Goal: Transaction & Acquisition: Purchase product/service

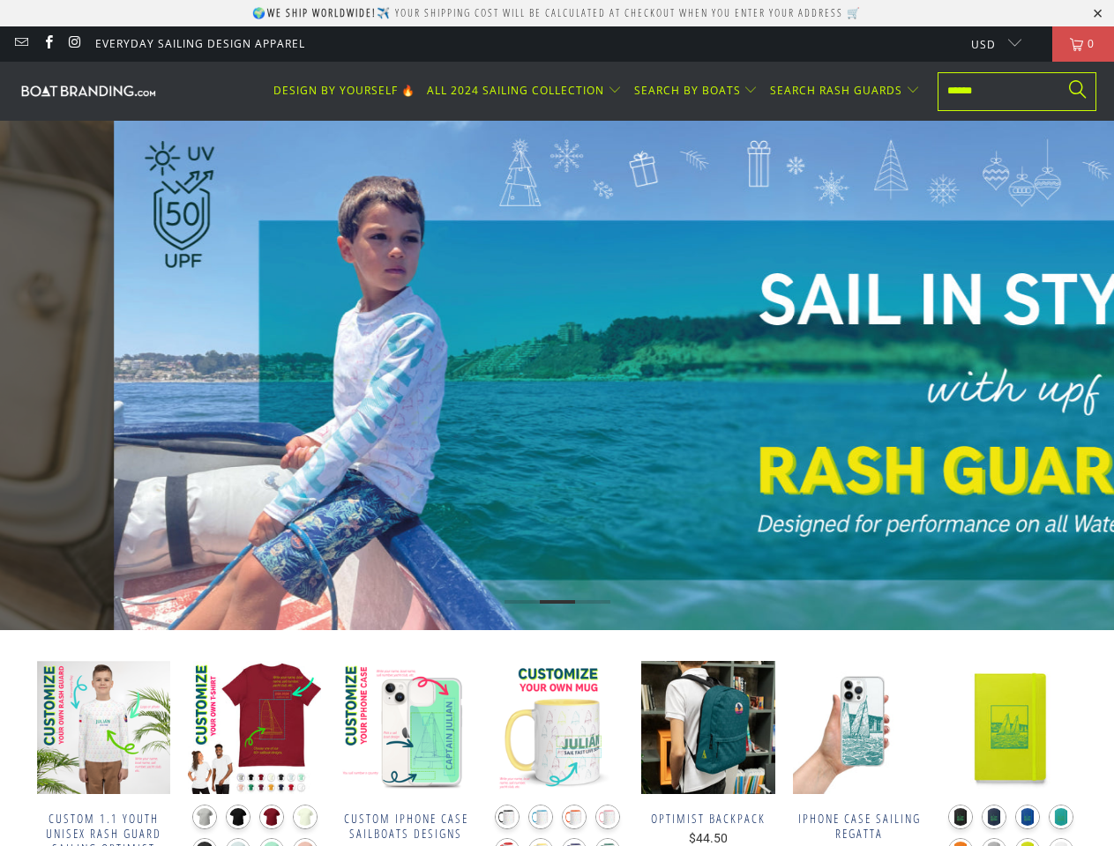
click at [556, 423] on link "SEE MORE RASH GUARD 🔥" at bounding box center [671, 406] width 252 height 39
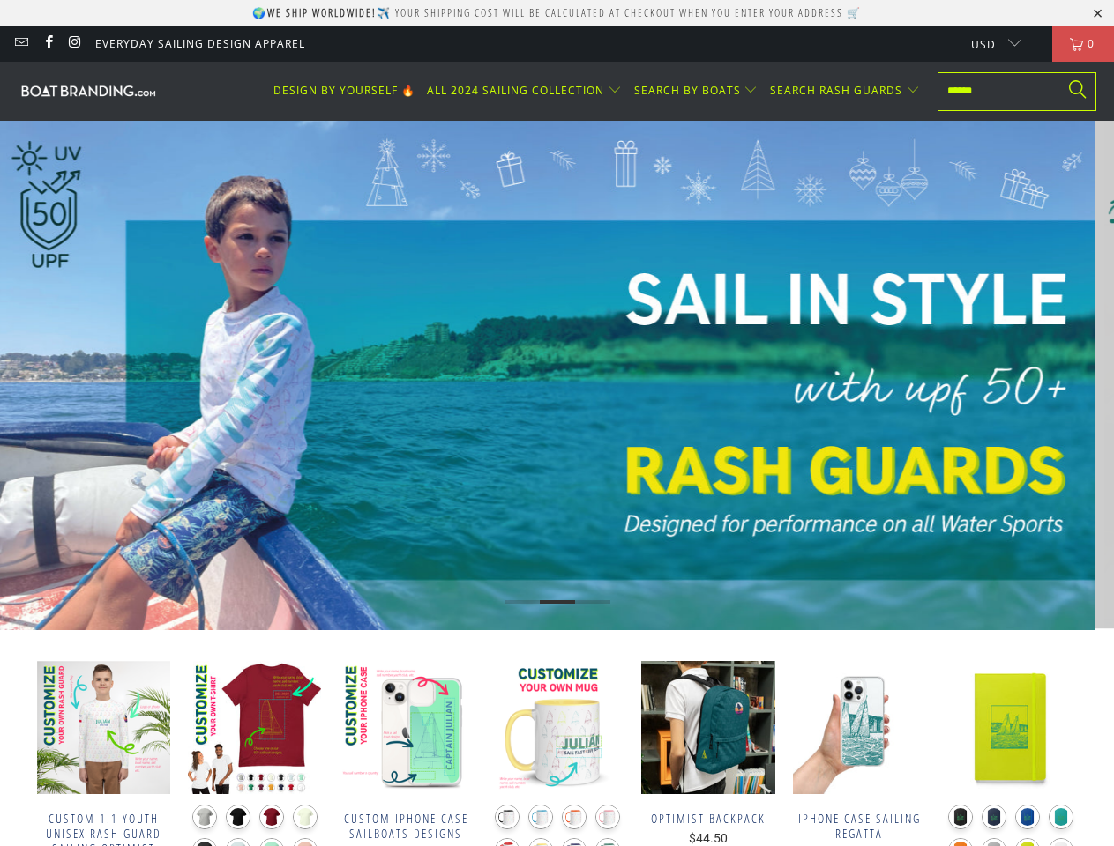
click at [556, 423] on link "SEE MORE RASH GUARD 🔥" at bounding box center [538, 406] width 252 height 39
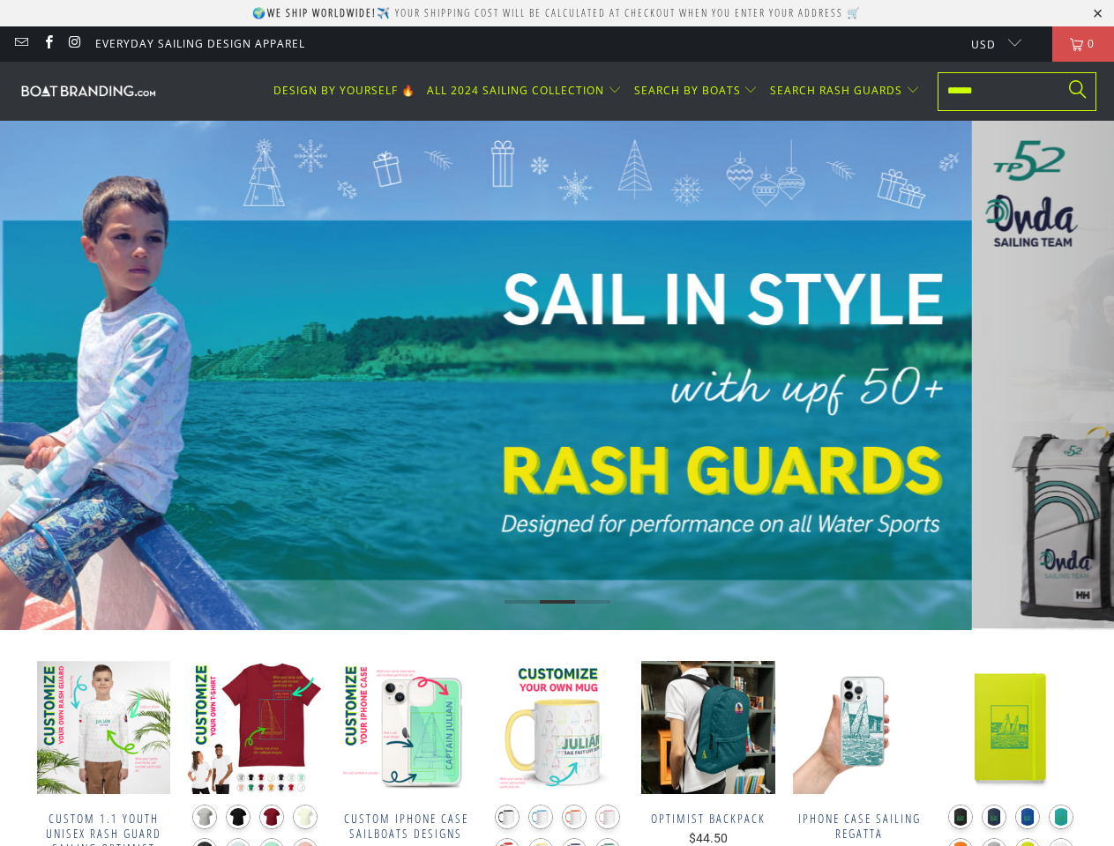
click at [556, 13] on p "🌍 We ship worldwide! ✈️ Your shipping cost will be calculated at checkout when …" at bounding box center [556, 12] width 609 height 15
click at [529, 91] on span "ALL 2024 SAILING COLLECTION" at bounding box center [515, 90] width 177 height 15
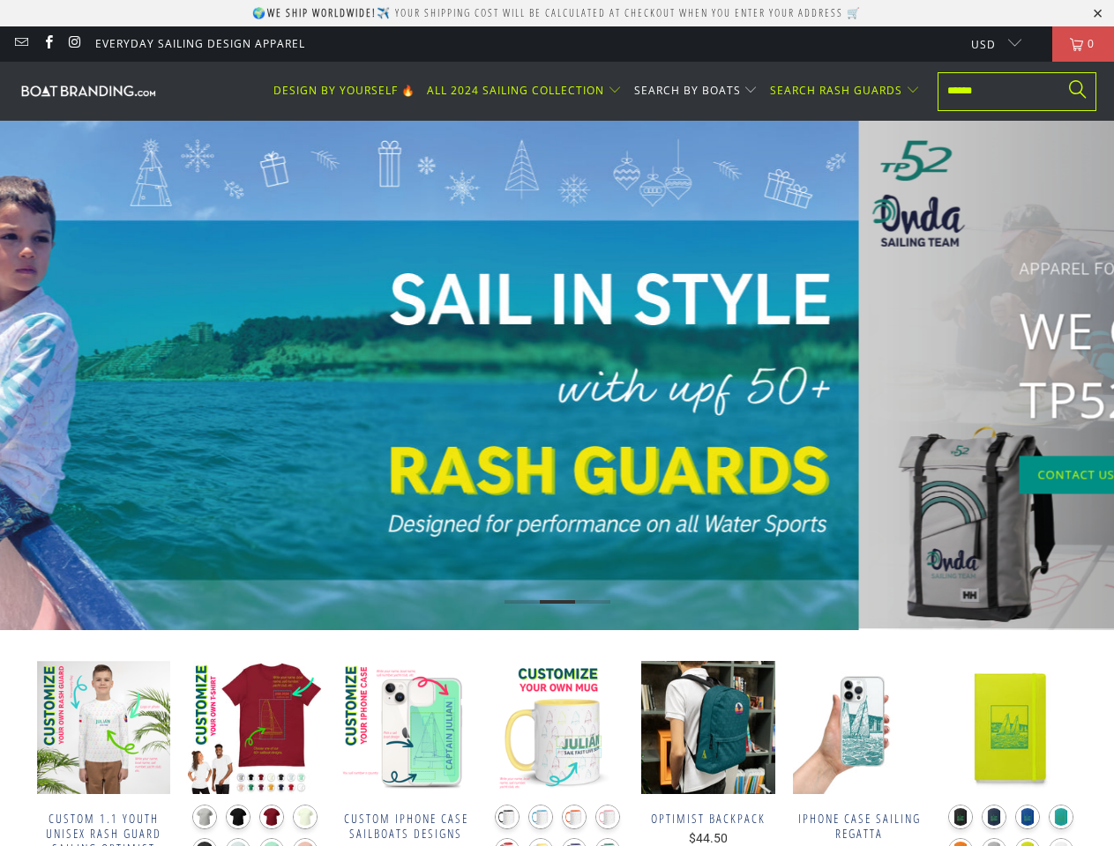
click at [699, 91] on span "SEARCH BY BOATS" at bounding box center [687, 90] width 107 height 15
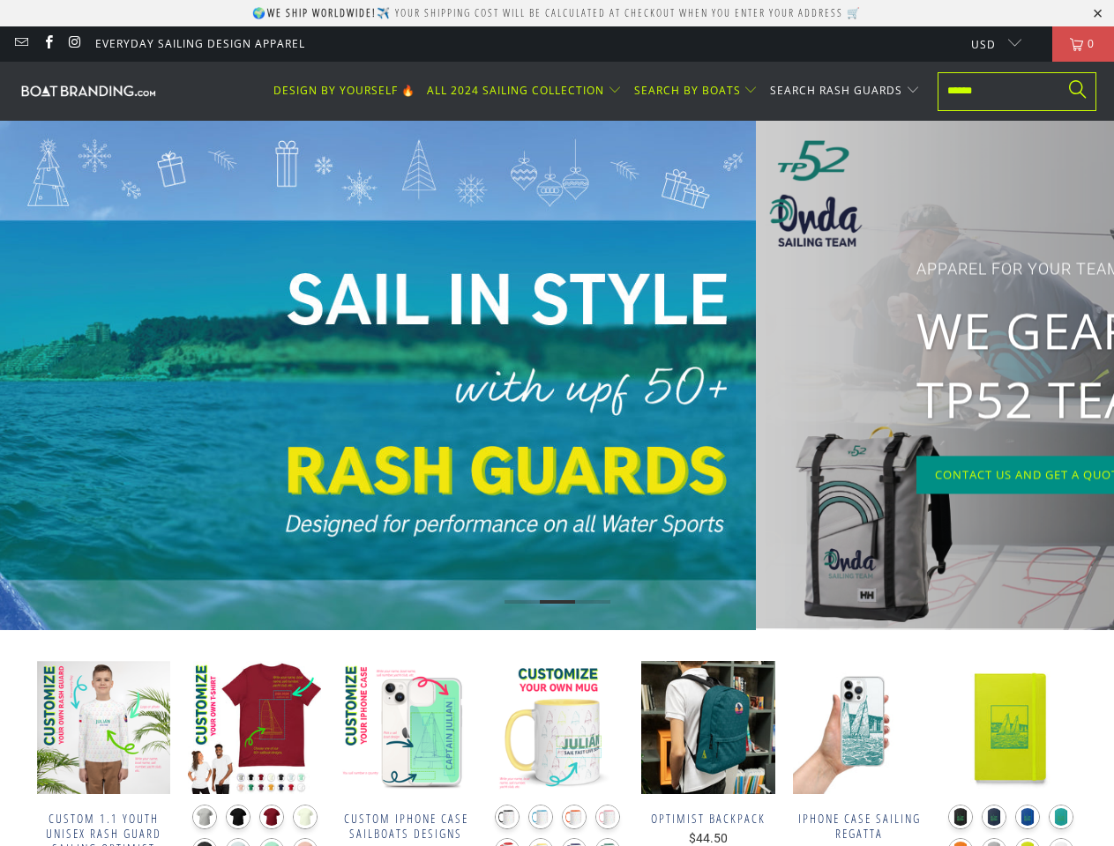
click at [846, 91] on span "SEARCH RASH GUARDS" at bounding box center [836, 90] width 132 height 15
click at [556, 376] on img at bounding box center [199, 376] width 1114 height 510
click at [27, 376] on icon "Previous" at bounding box center [28, 376] width 34 height 306
click at [1086, 376] on icon "Next" at bounding box center [1087, 376] width 34 height 306
